Goal: Task Accomplishment & Management: Manage account settings

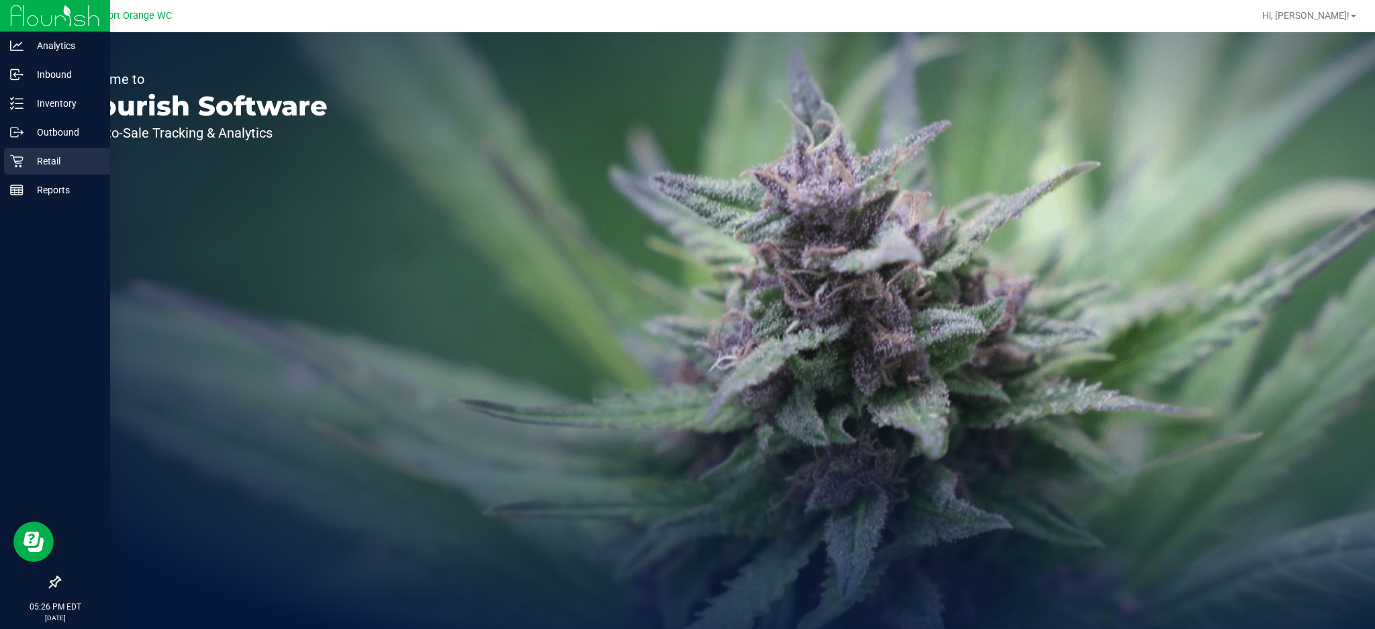
click at [57, 160] on p "Retail" at bounding box center [63, 161] width 81 height 16
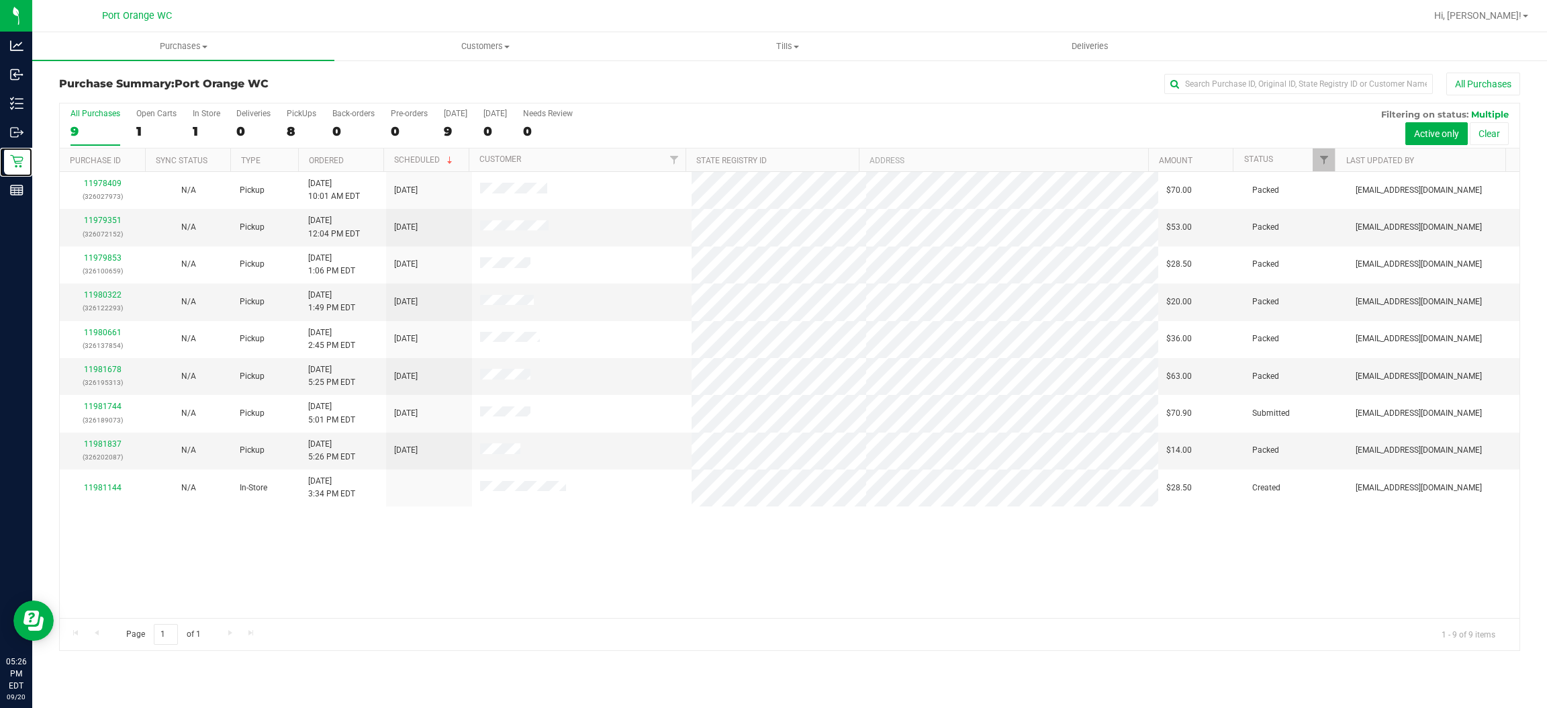
click at [1333, 165] on div at bounding box center [1334, 160] width 6 height 24
click at [1318, 167] on link "Filter" at bounding box center [1324, 159] width 22 height 23
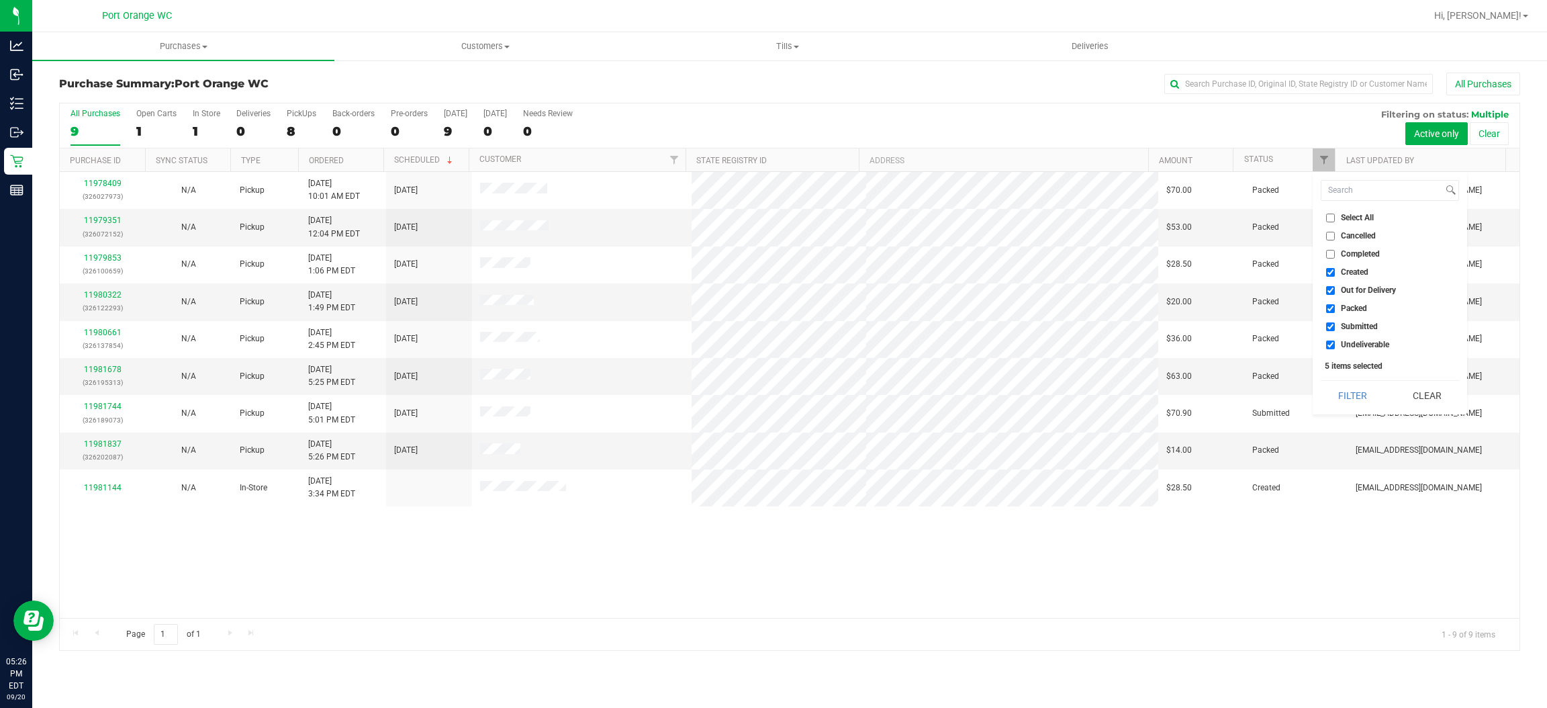
click at [1356, 274] on span "Created" at bounding box center [1355, 272] width 28 height 8
click at [1335, 274] on input "Created" at bounding box center [1330, 272] width 9 height 9
checkbox input "false"
click at [1350, 293] on span "Out for Delivery" at bounding box center [1368, 290] width 55 height 8
click at [1335, 293] on input "Out for Delivery" at bounding box center [1330, 290] width 9 height 9
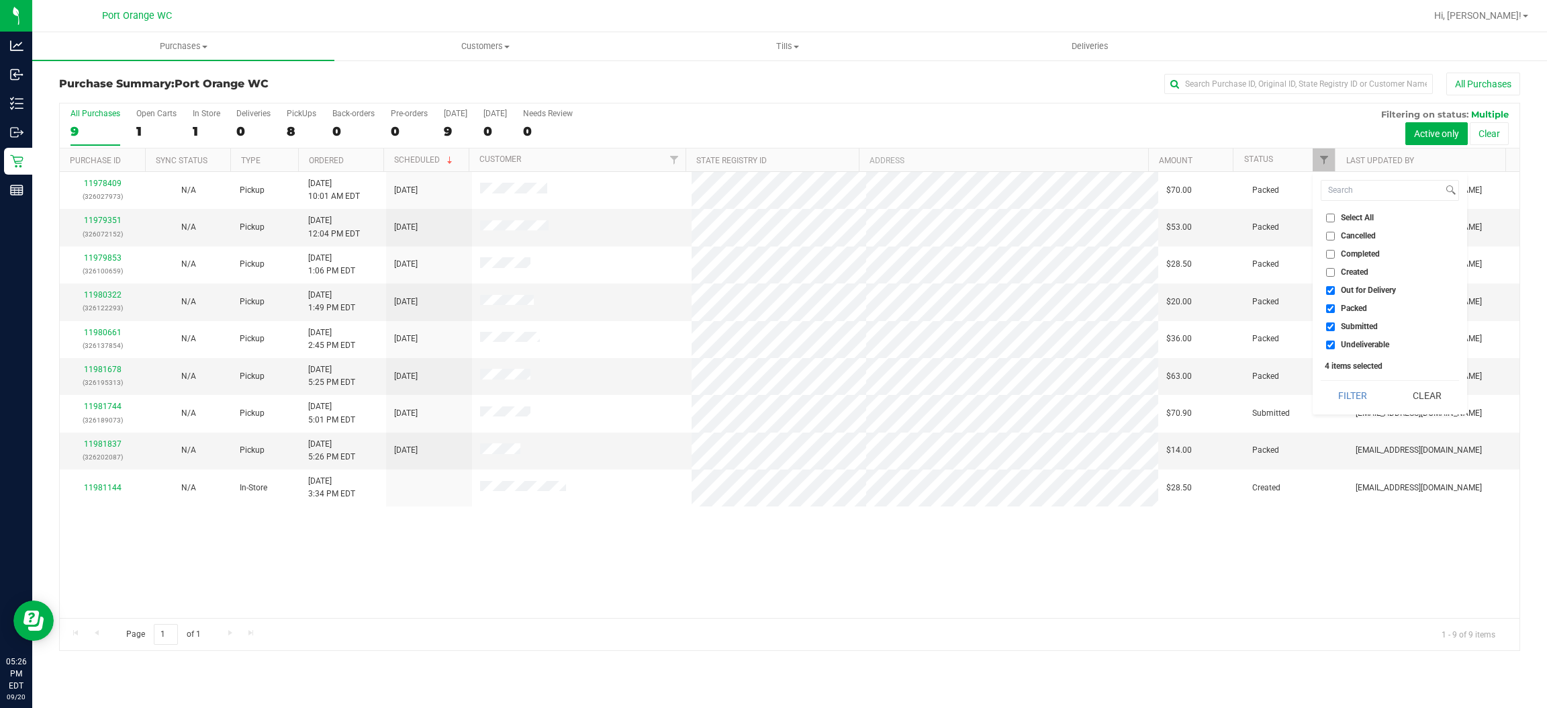
checkbox input "false"
click at [1346, 304] on span "Packed" at bounding box center [1354, 308] width 26 height 8
click at [1335, 304] on input "Packed" at bounding box center [1330, 308] width 9 height 9
checkbox input "false"
click at [1360, 341] on span "Undeliverable" at bounding box center [1365, 344] width 48 height 8
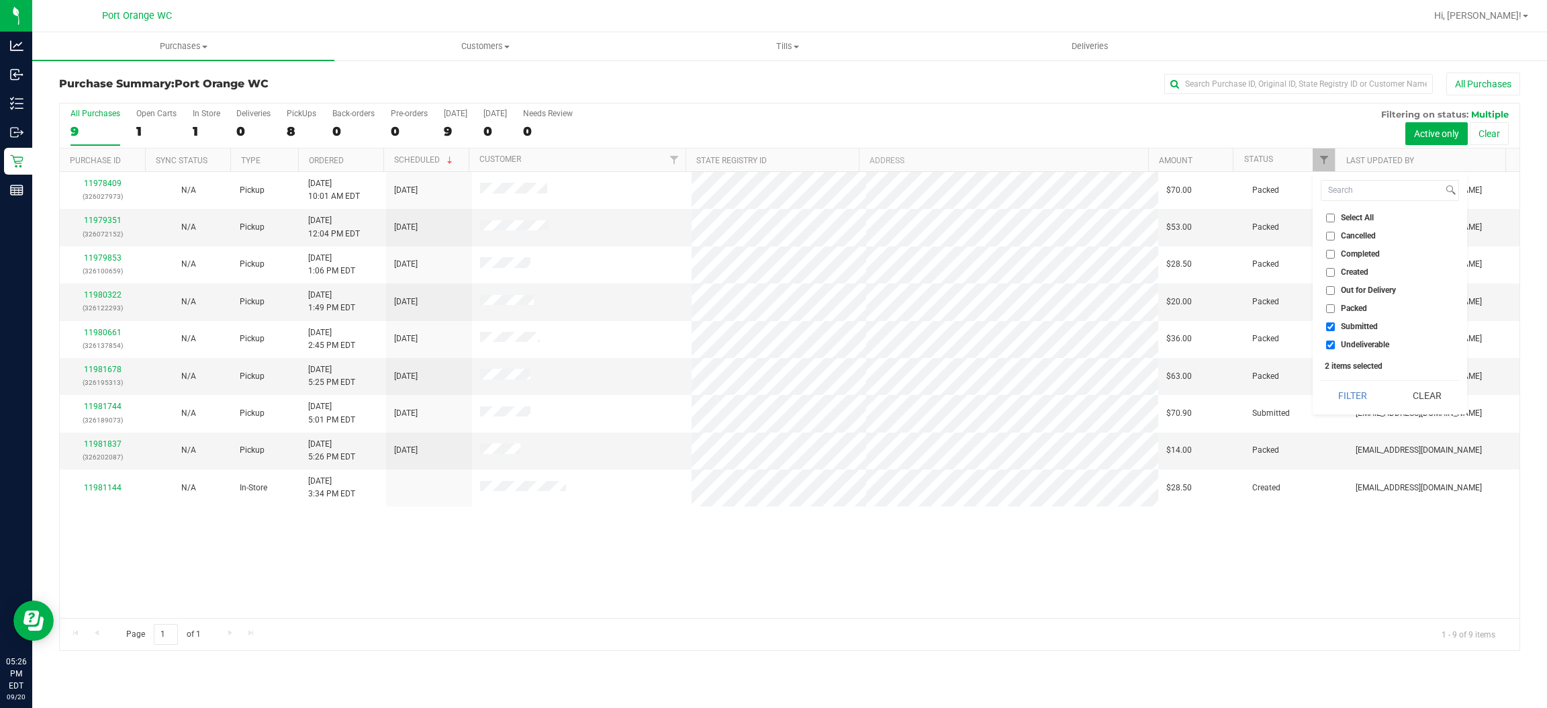
click at [1335, 341] on input "Undeliverable" at bounding box center [1330, 344] width 9 height 9
checkbox input "false"
click at [1348, 388] on button "Filter" at bounding box center [1353, 396] width 64 height 30
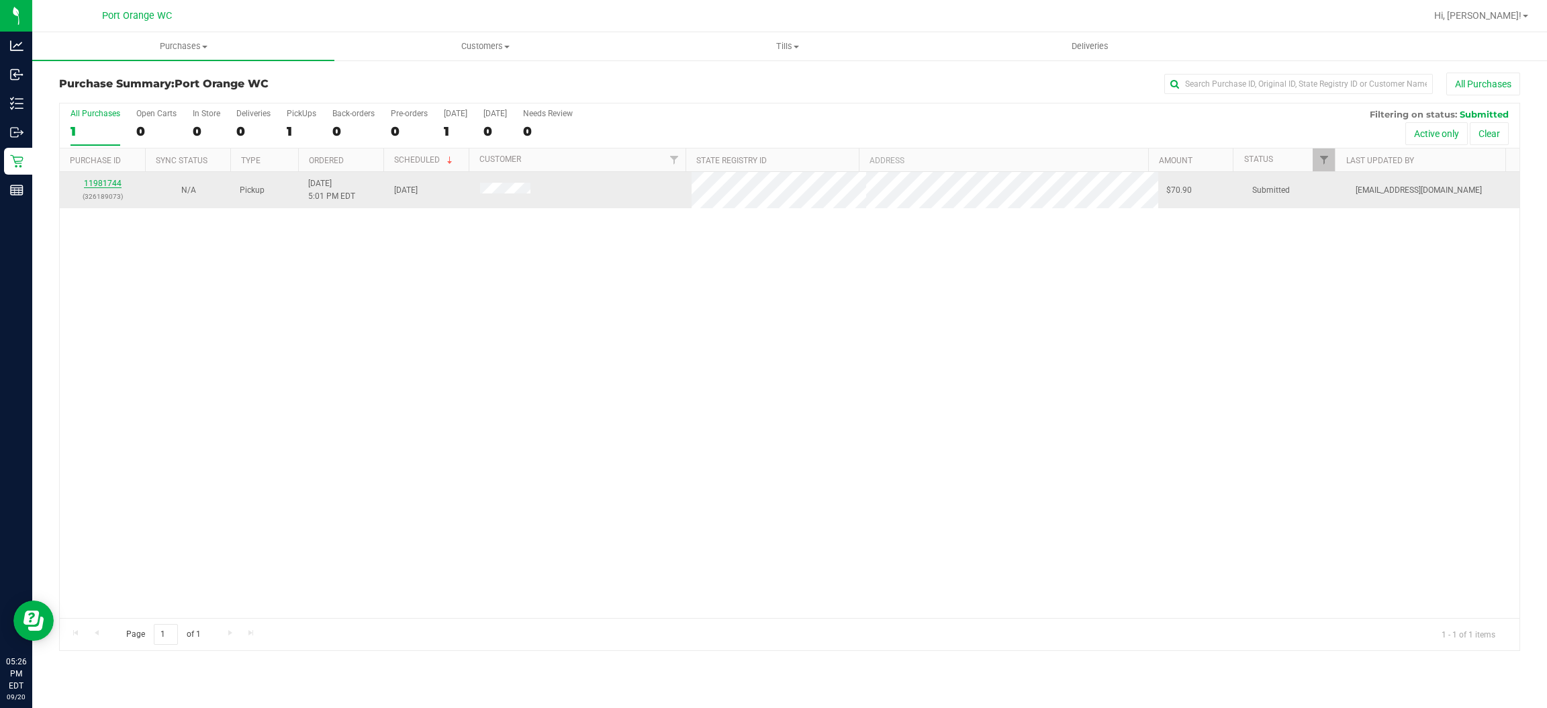
click at [111, 183] on link "11981744" at bounding box center [103, 183] width 38 height 9
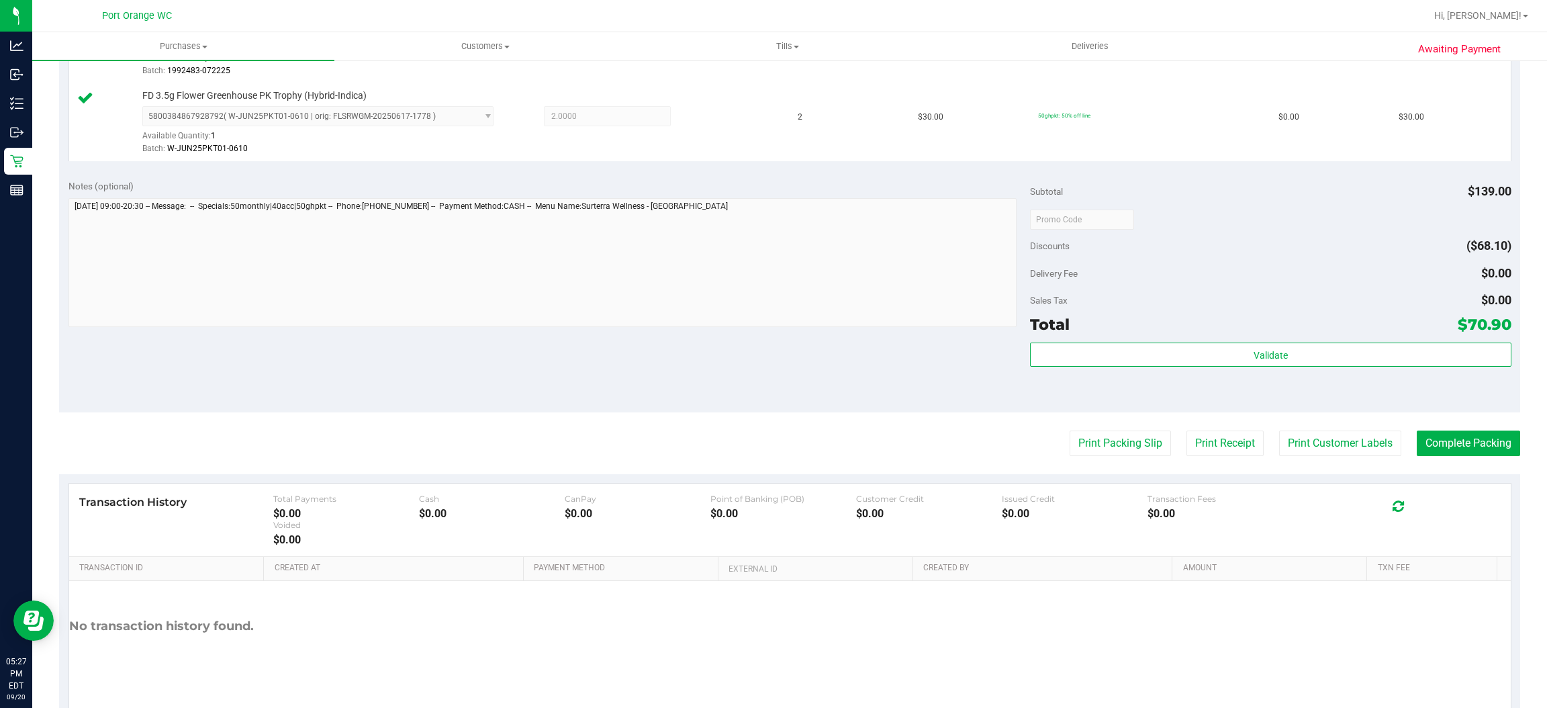
scroll to position [503, 0]
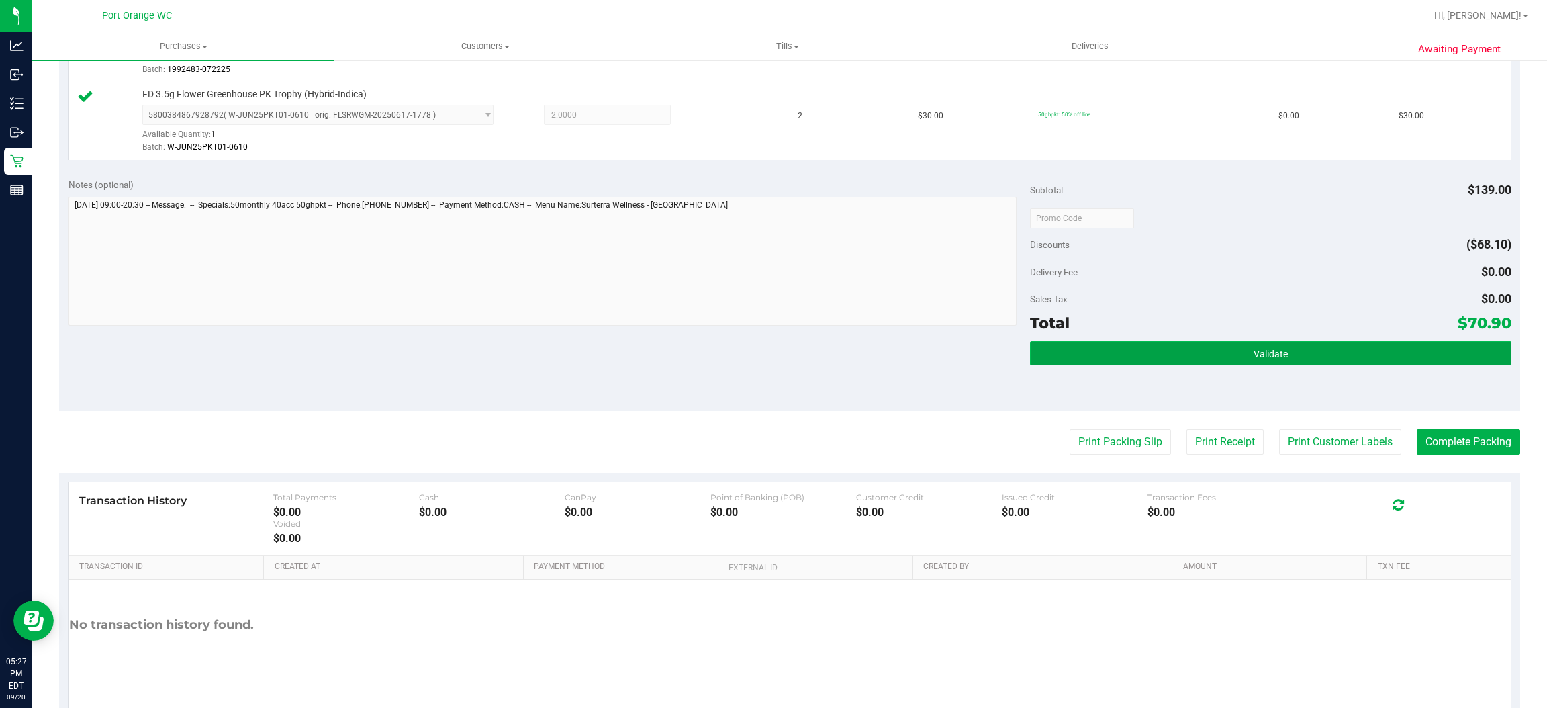
click at [1209, 355] on button "Validate" at bounding box center [1270, 353] width 481 height 24
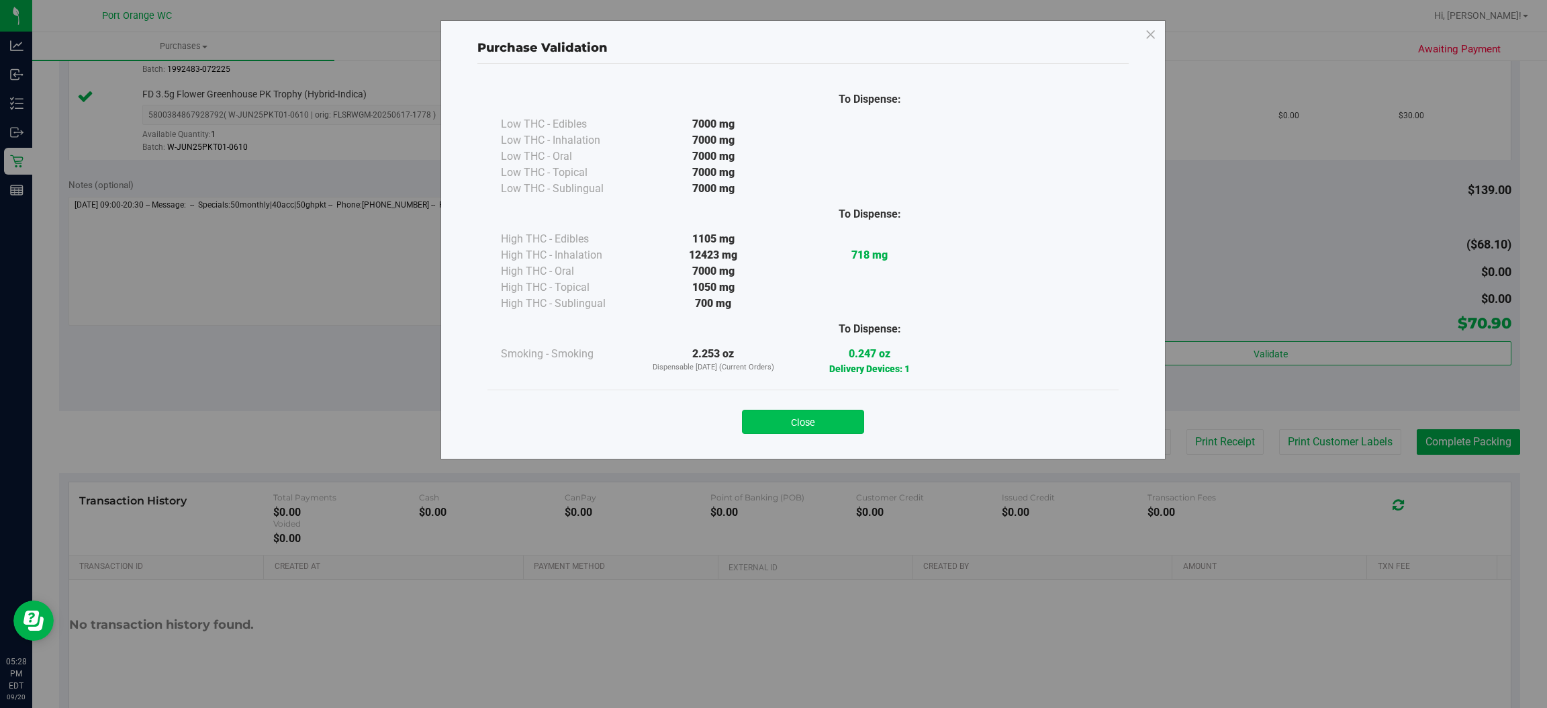
click at [847, 420] on button "Close" at bounding box center [803, 422] width 122 height 24
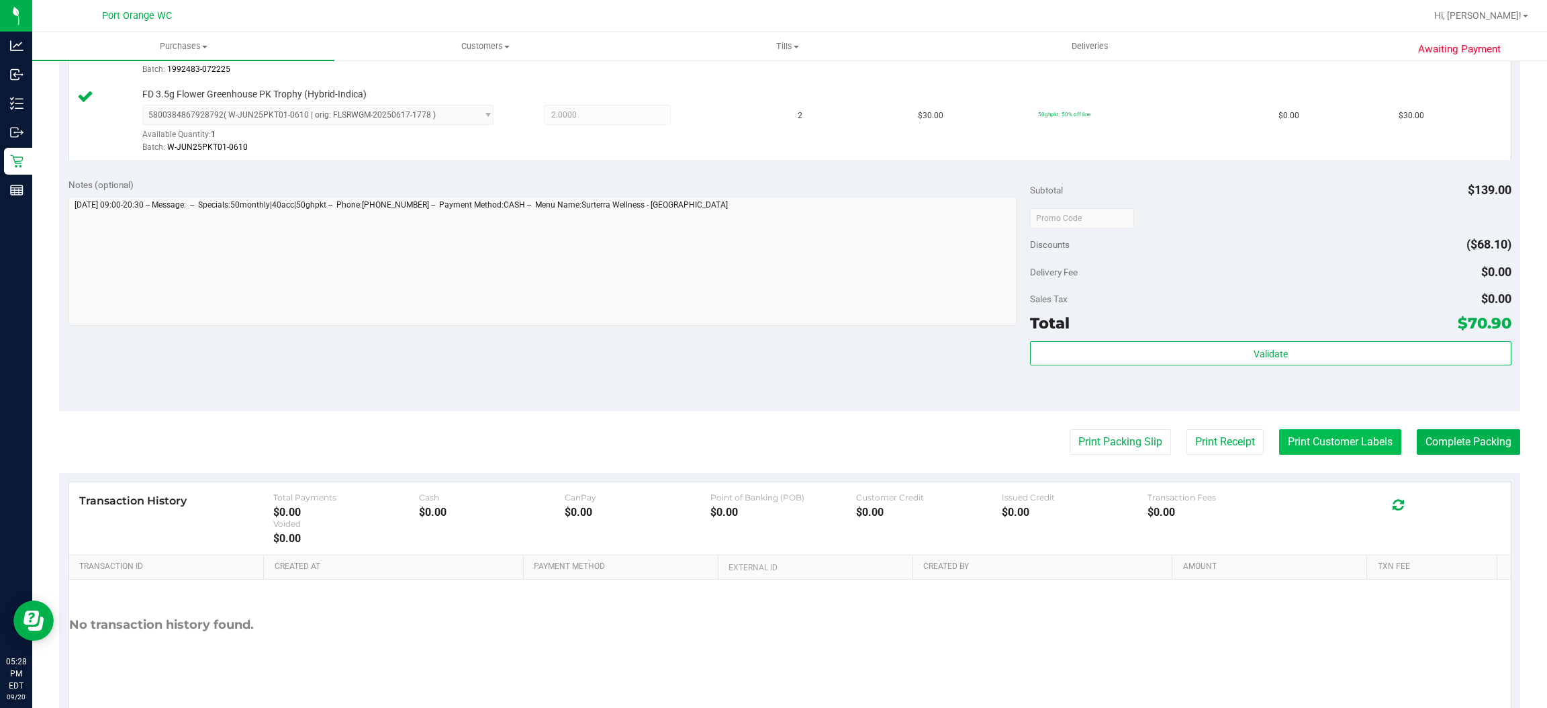
click at [1345, 430] on button "Print Customer Labels" at bounding box center [1340, 442] width 122 height 26
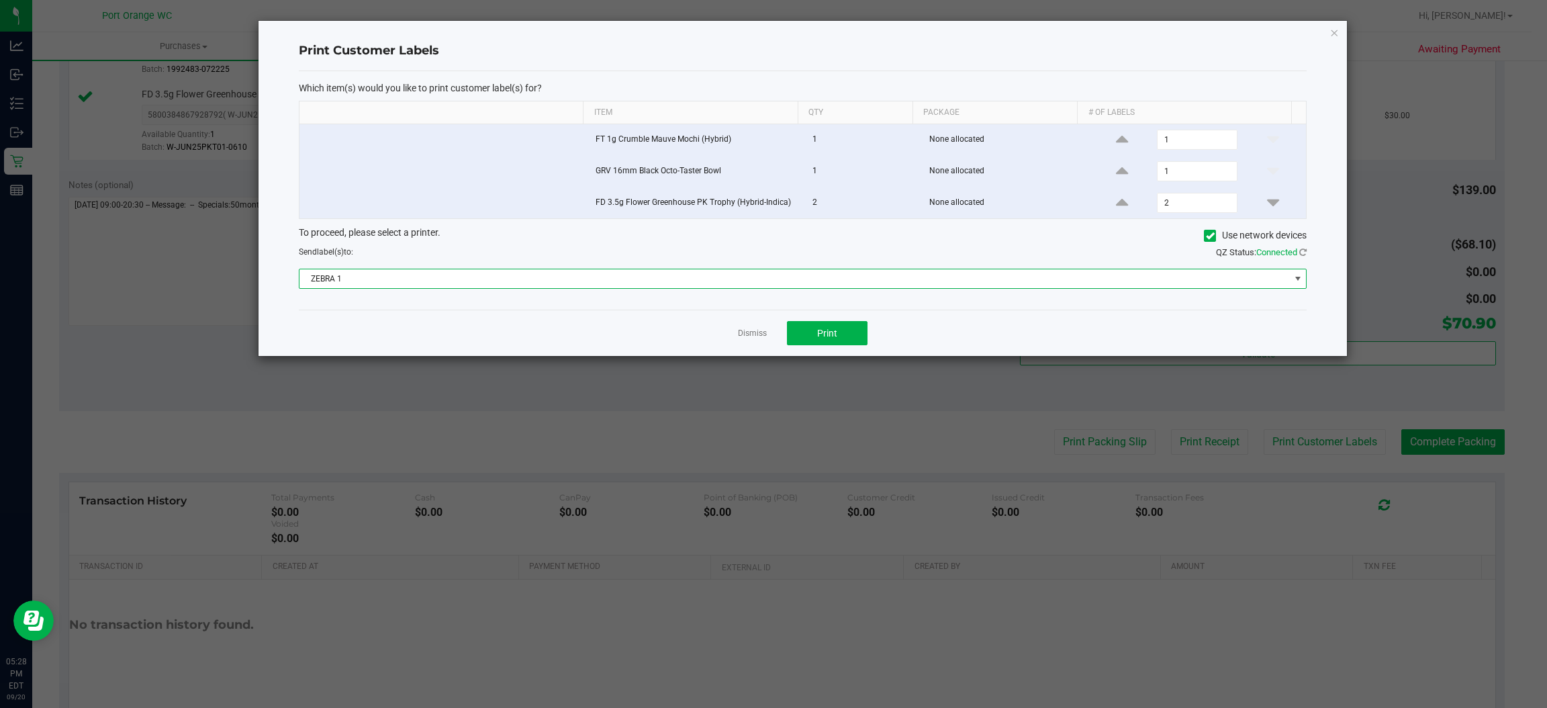
click at [765, 285] on span "ZEBRA 1" at bounding box center [794, 278] width 990 height 19
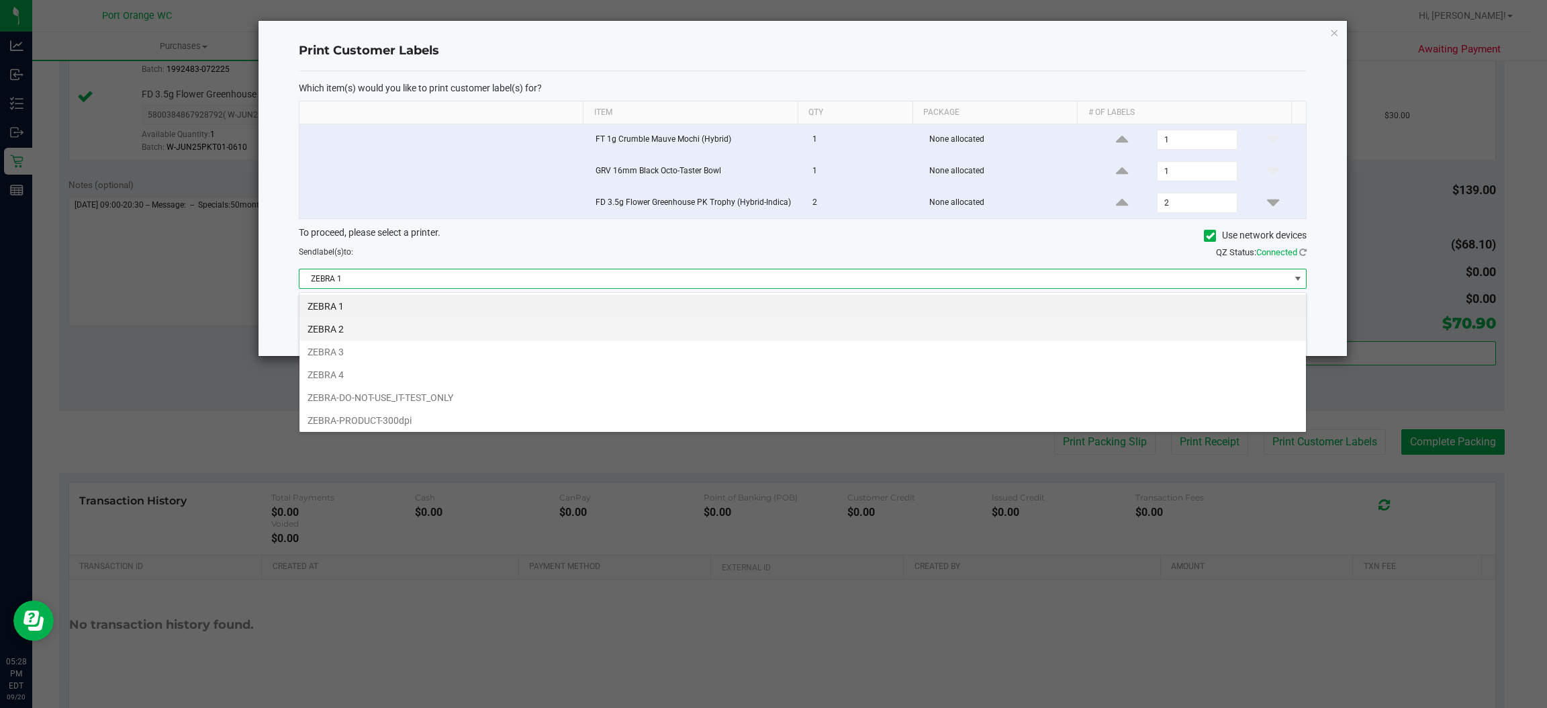
scroll to position [21, 1008]
drag, startPoint x: 752, startPoint y: 357, endPoint x: 799, endPoint y: 357, distance: 47.0
click at [754, 357] on li "ZEBRA 3" at bounding box center [802, 351] width 1006 height 23
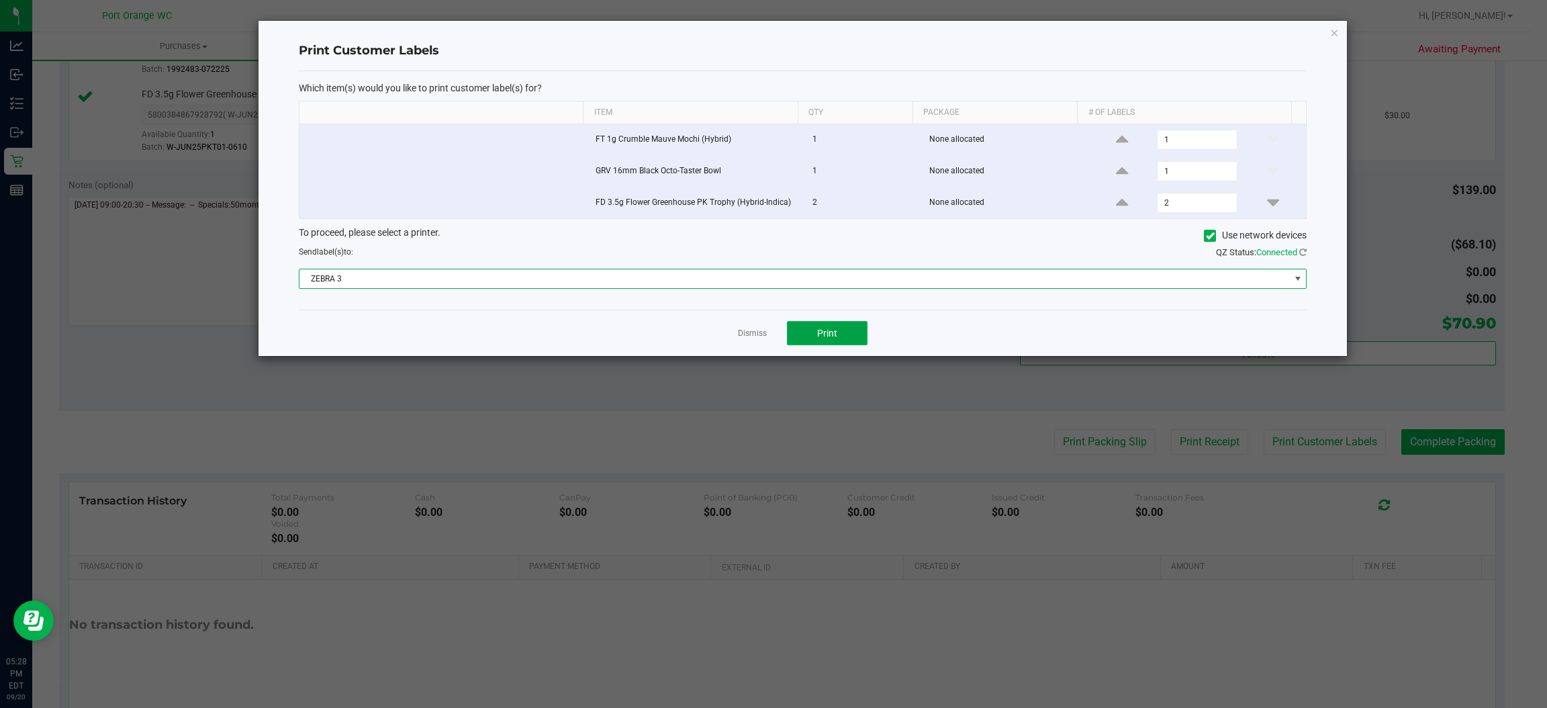
click at [863, 329] on button "Print" at bounding box center [827, 333] width 81 height 24
drag, startPoint x: 762, startPoint y: 336, endPoint x: 861, endPoint y: 377, distance: 107.1
click at [762, 336] on link "Dismiss" at bounding box center [752, 333] width 29 height 11
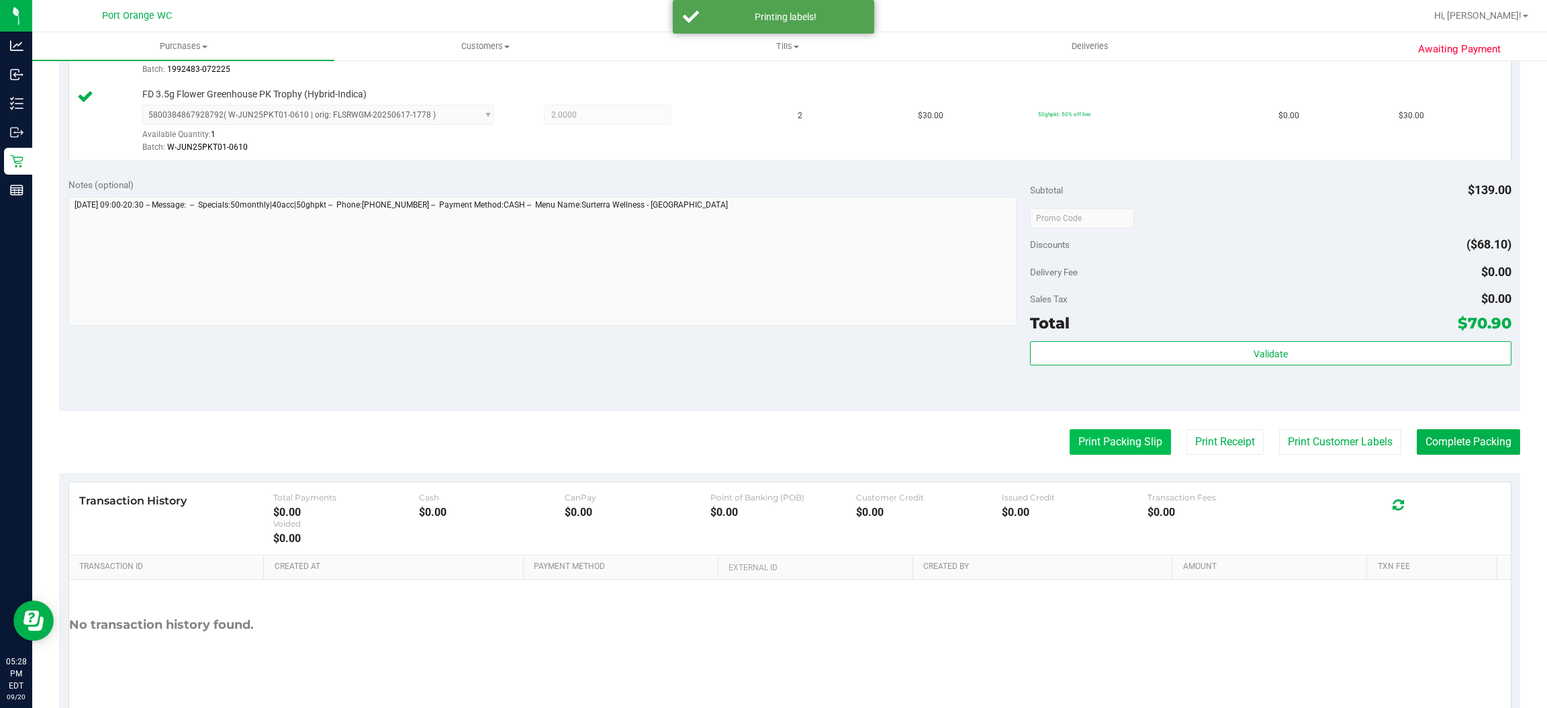
click at [1127, 442] on button "Print Packing Slip" at bounding box center [1120, 442] width 101 height 26
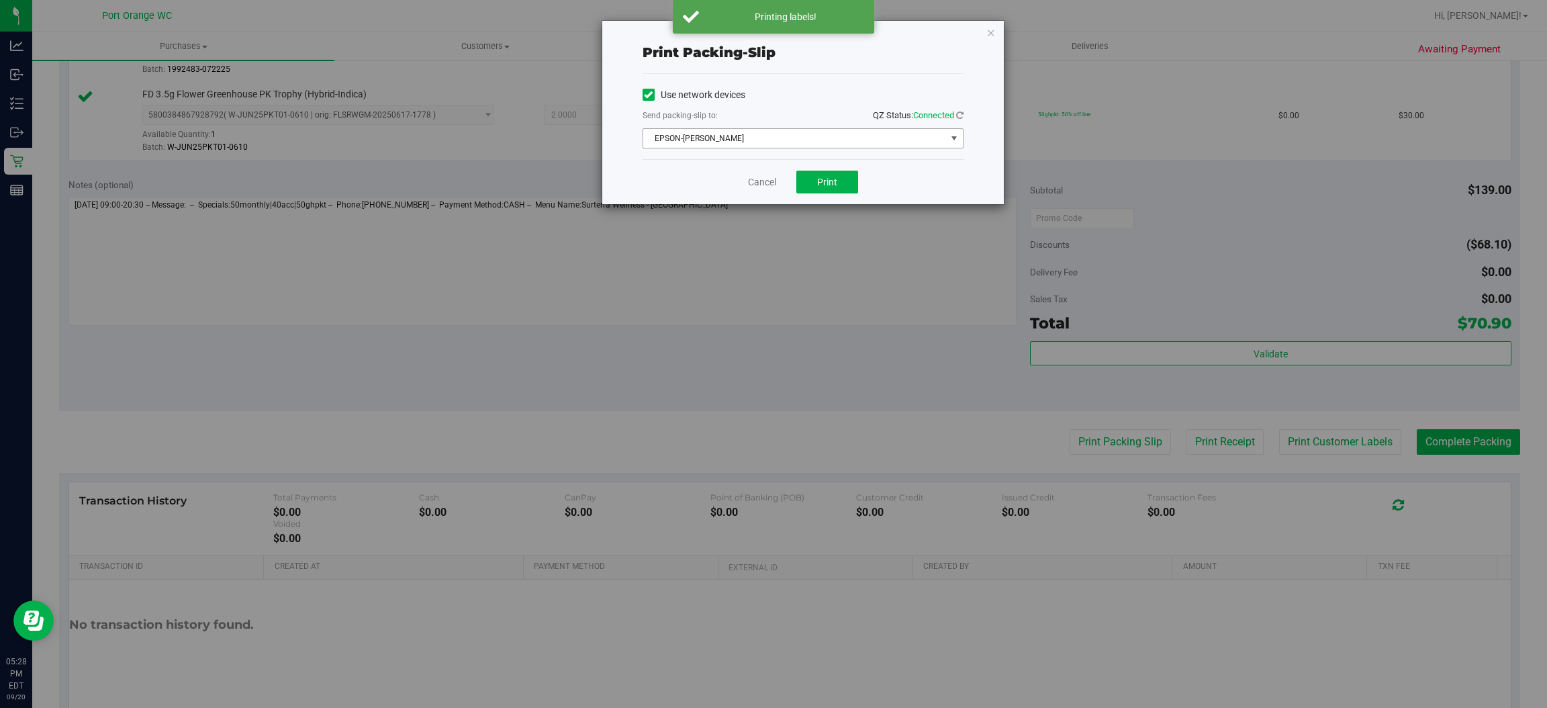
click at [820, 132] on span "EPSON-[PERSON_NAME]" at bounding box center [794, 138] width 303 height 19
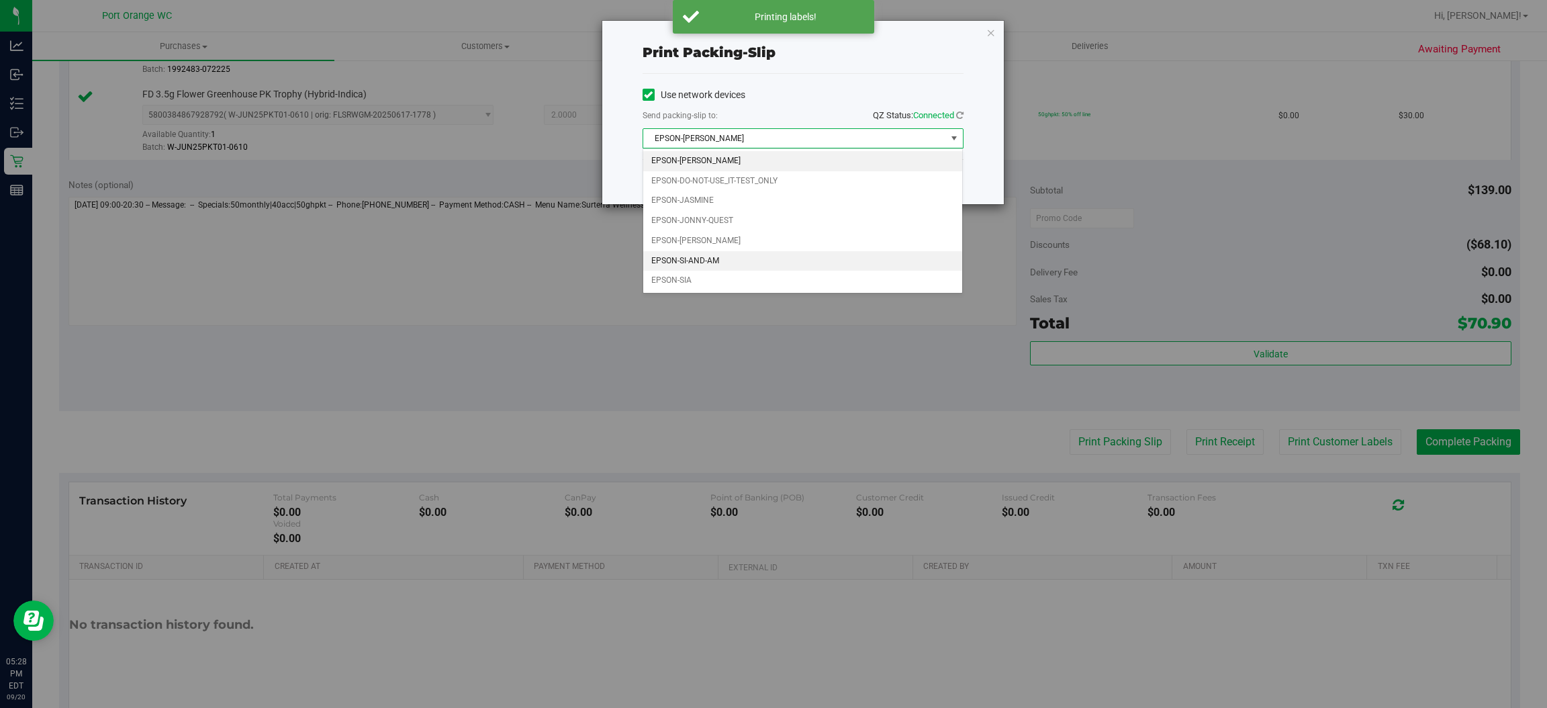
click at [795, 268] on li "EPSON-SI-AND-AM" at bounding box center [803, 261] width 320 height 20
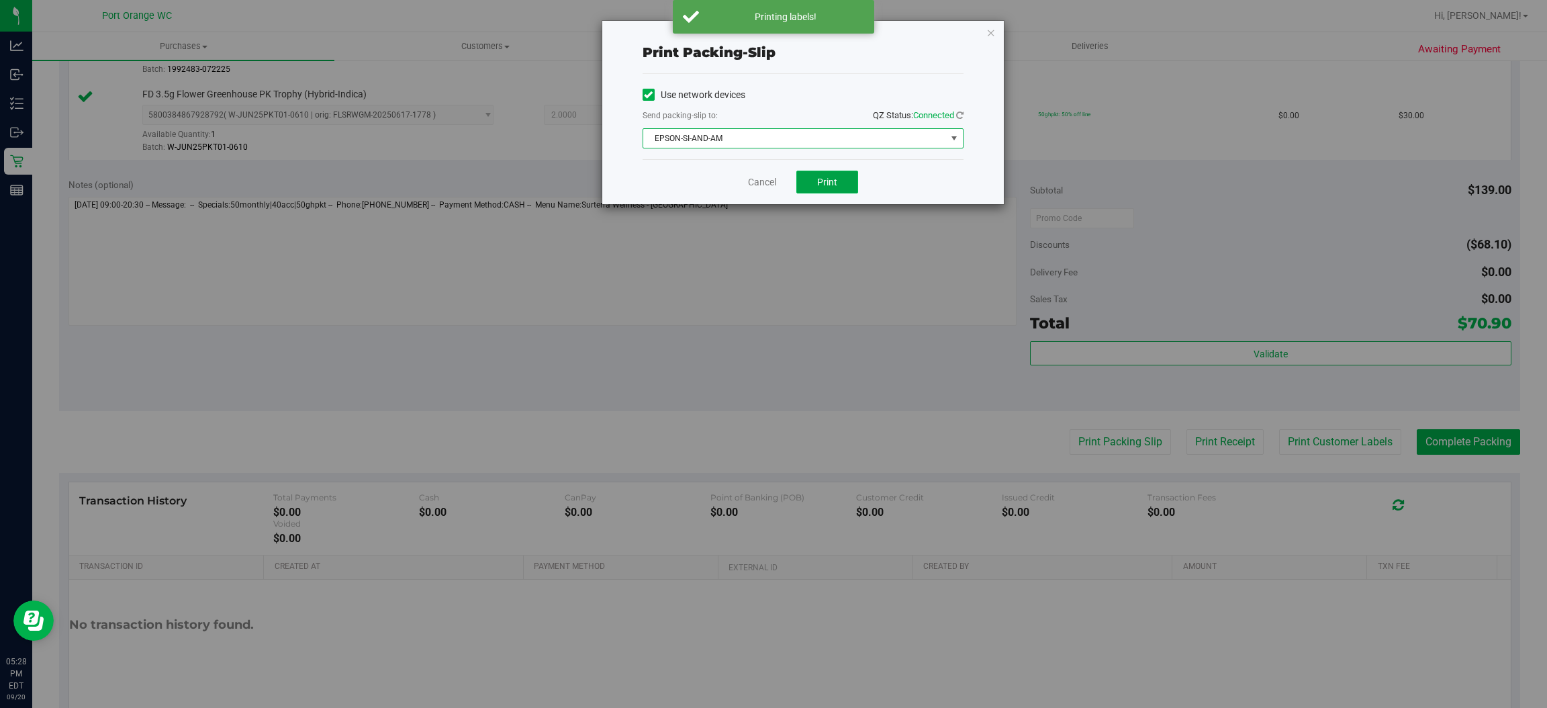
click at [823, 185] on span "Print" at bounding box center [827, 182] width 20 height 11
click at [764, 183] on link "Cancel" at bounding box center [762, 182] width 28 height 14
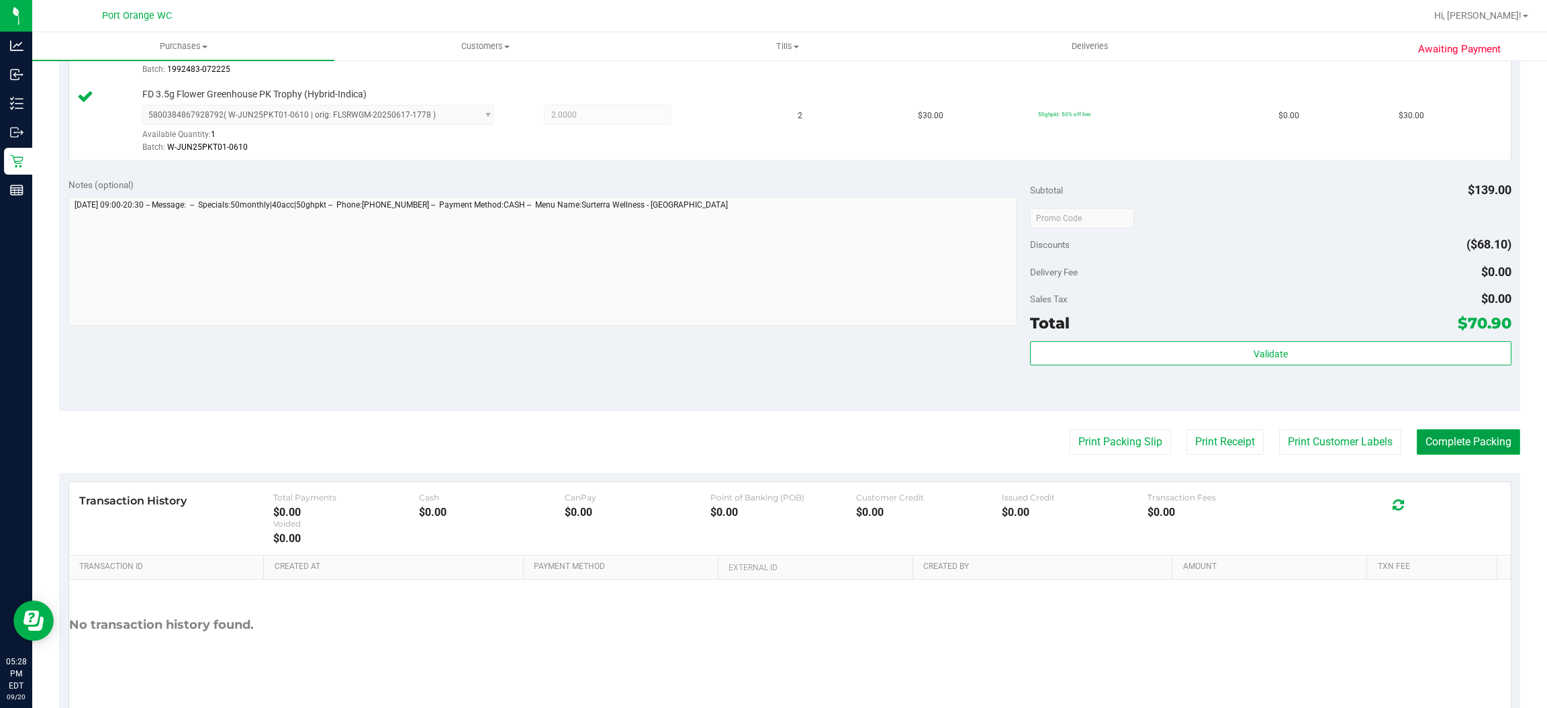
click at [1374, 453] on button "Complete Packing" at bounding box center [1468, 442] width 103 height 26
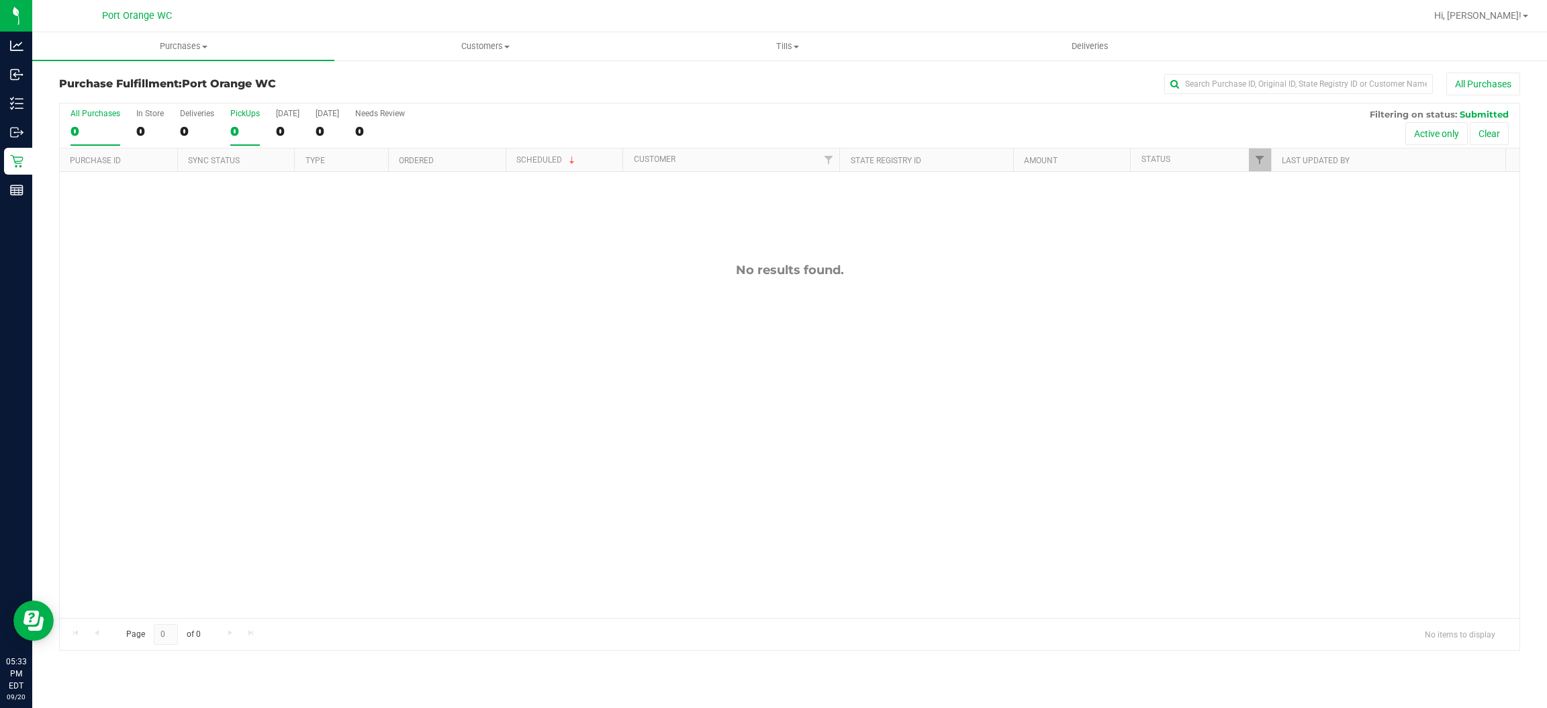
click at [234, 132] on div "0" at bounding box center [245, 131] width 30 height 15
click at [0, 0] on input "PickUps 0" at bounding box center [0, 0] width 0 height 0
click at [237, 143] on div at bounding box center [790, 376] width 1460 height 547
click at [249, 128] on div "0" at bounding box center [245, 131] width 30 height 15
click at [0, 0] on input "PickUps 0" at bounding box center [0, 0] width 0 height 0
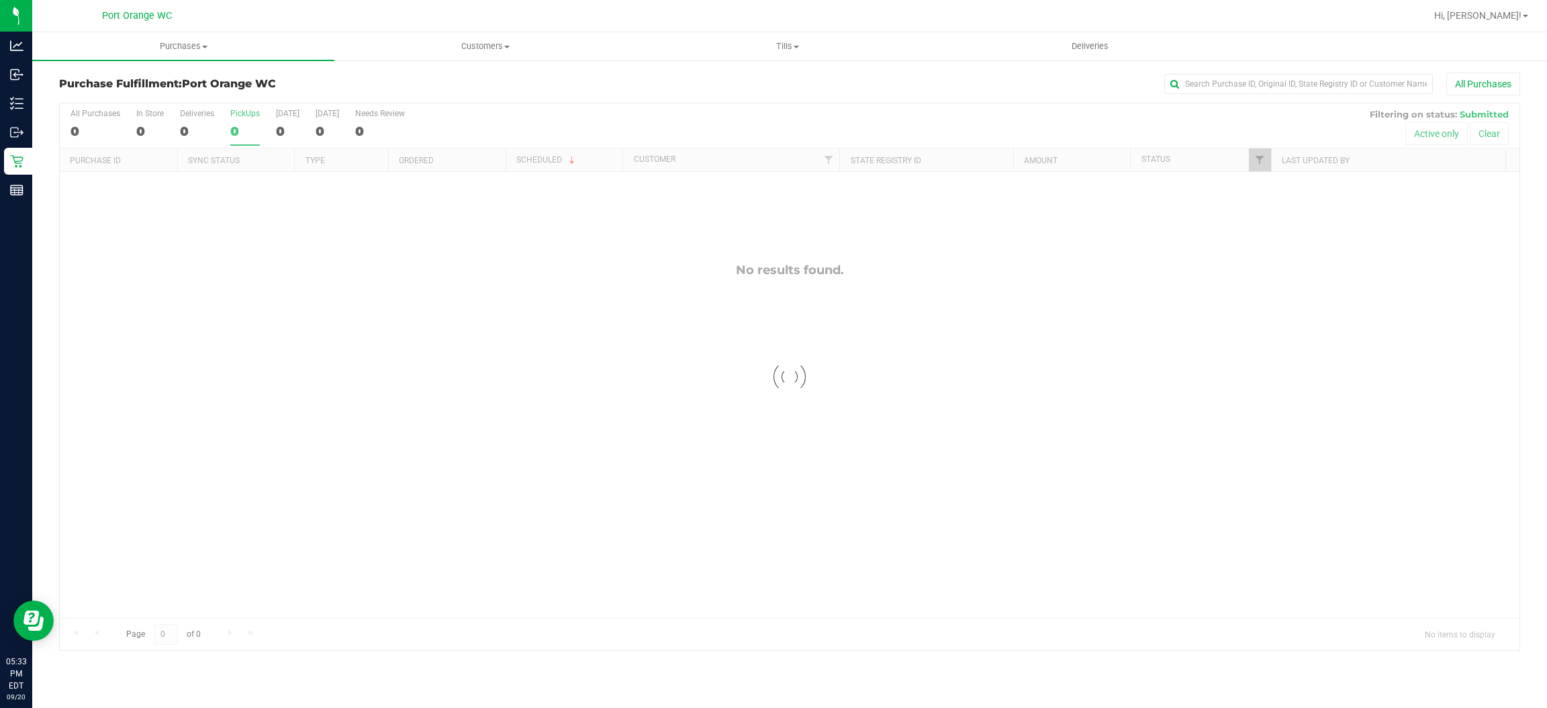
click at [252, 144] on label "PickUps 0" at bounding box center [245, 127] width 30 height 37
click at [0, 0] on input "PickUps 0" at bounding box center [0, 0] width 0 height 0
click at [234, 132] on div "0" at bounding box center [245, 131] width 30 height 15
click at [0, 0] on input "PickUps 0" at bounding box center [0, 0] width 0 height 0
click at [242, 148] on th "Sync Status" at bounding box center [235, 159] width 117 height 23
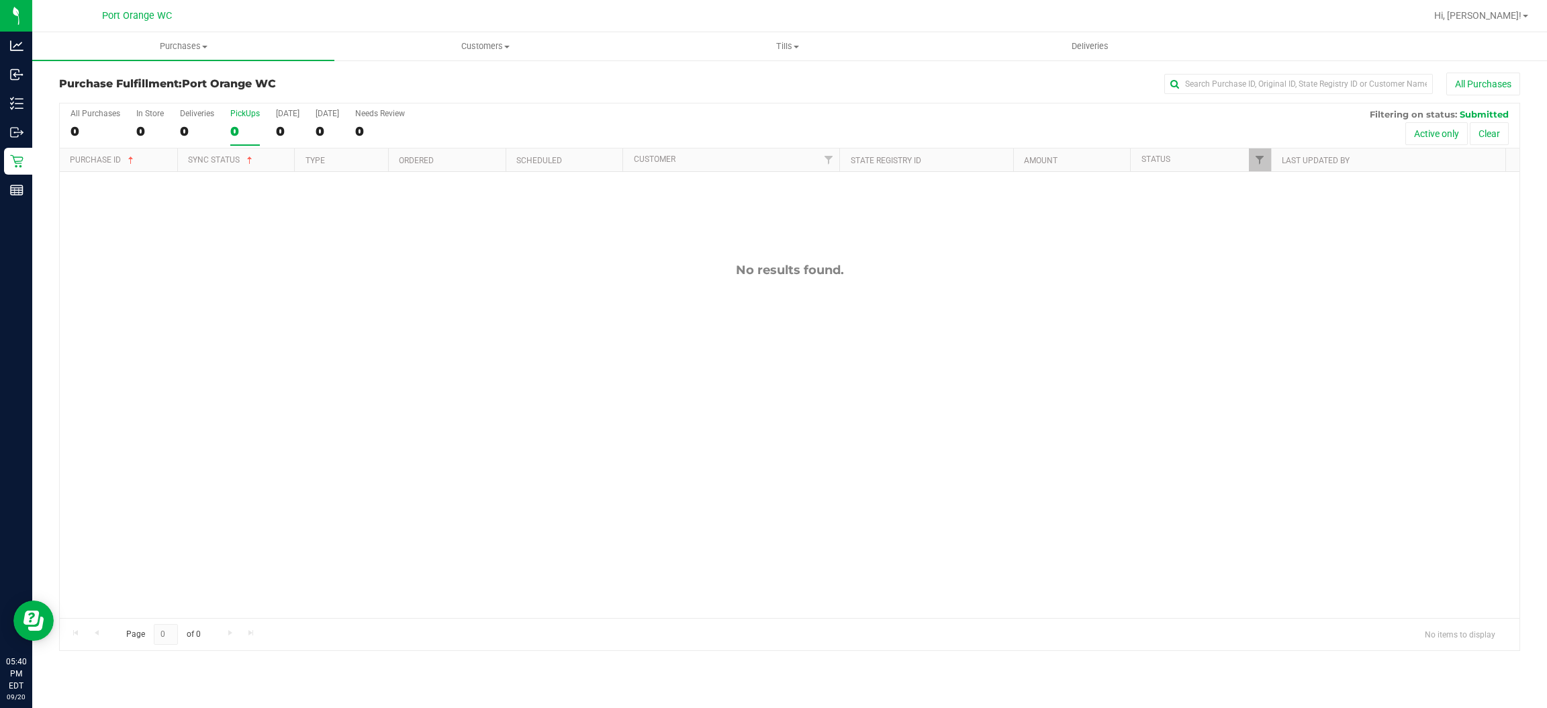
click at [250, 128] on div "0" at bounding box center [245, 131] width 30 height 15
click at [0, 0] on input "PickUps 0" at bounding box center [0, 0] width 0 height 0
